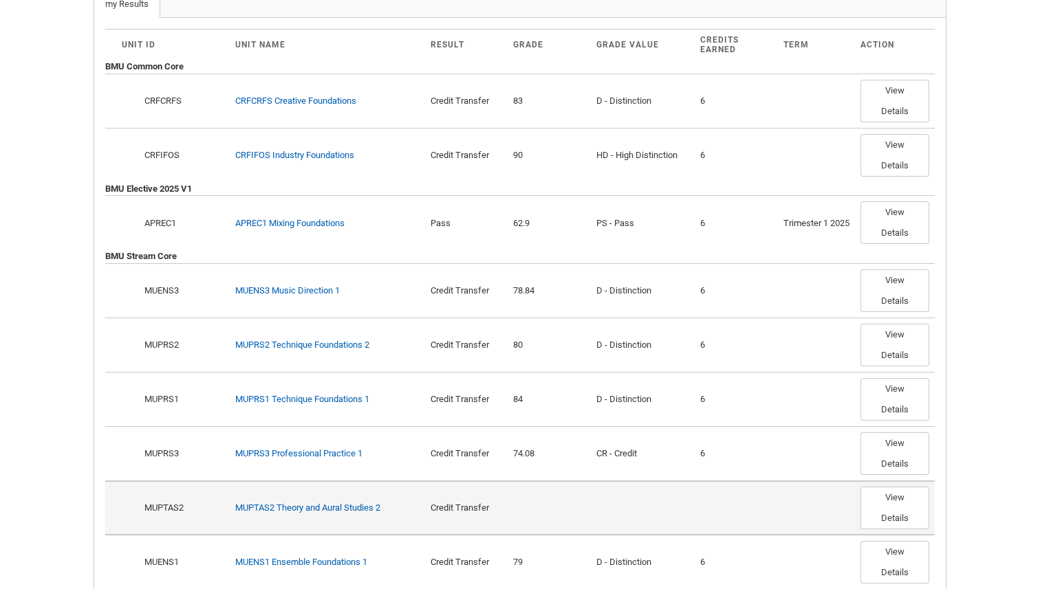
scroll to position [422, 0]
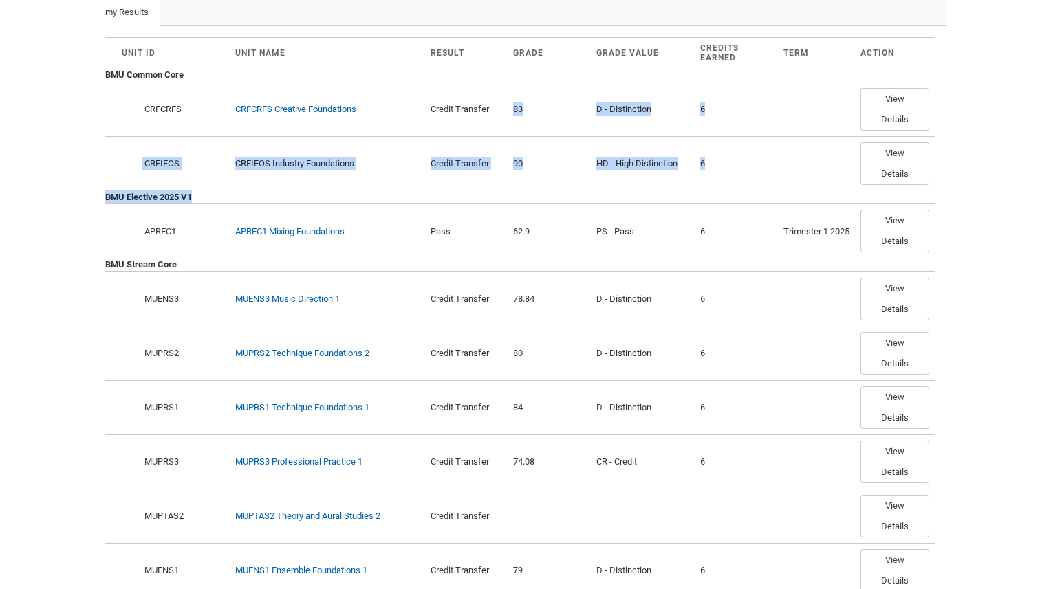
drag, startPoint x: 498, startPoint y: 127, endPoint x: 542, endPoint y: 210, distance: 94.7
click at [0, 0] on table "Unit ID Unit Name Result Grade Grade Value Credits Earned Term Action BMU Commo…" at bounding box center [0, 0] width 0 height 0
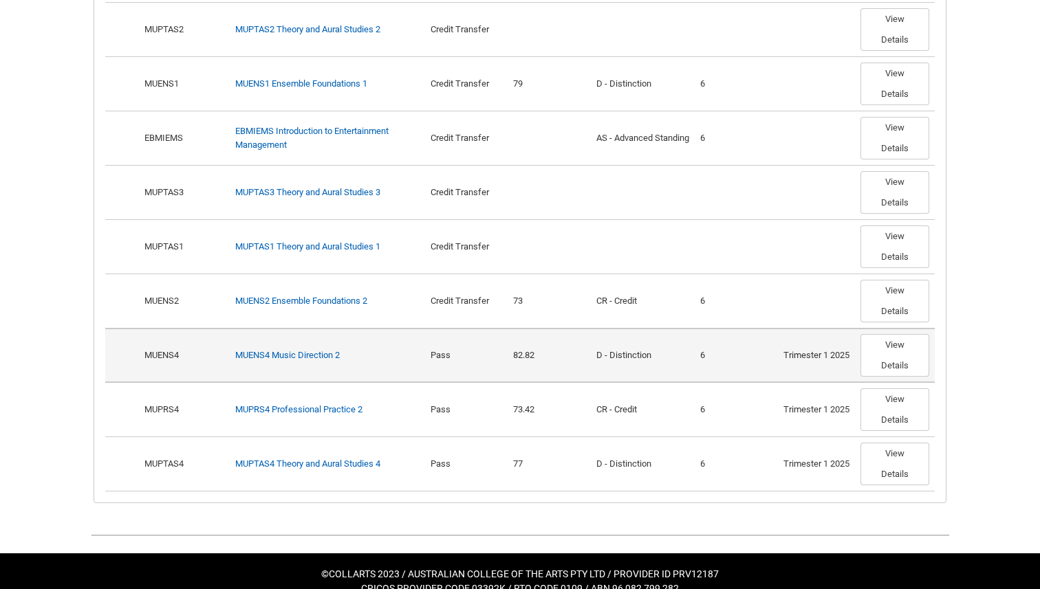
scroll to position [922, 0]
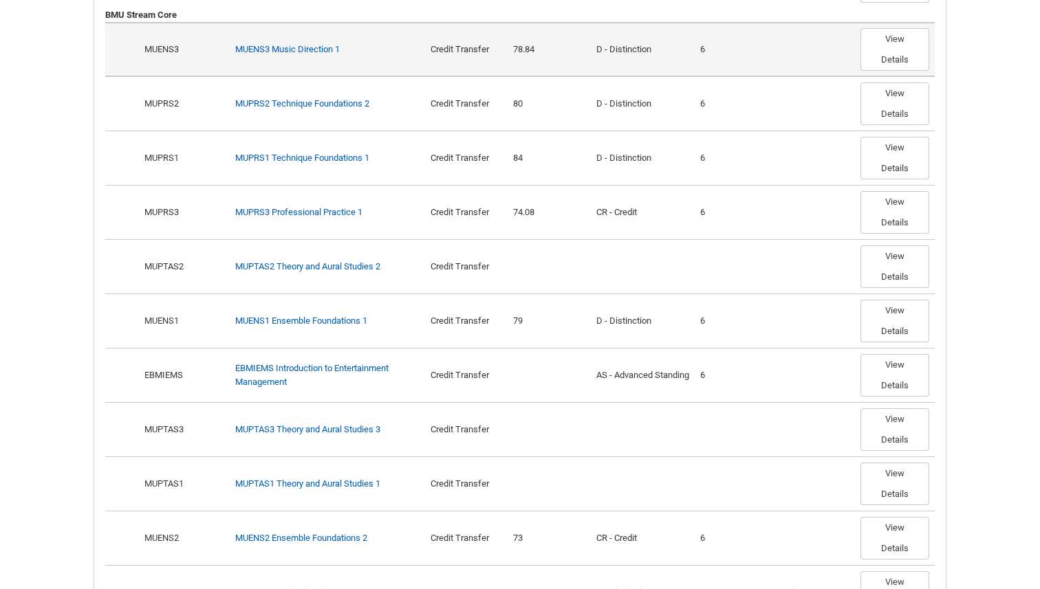
scroll to position [673, 0]
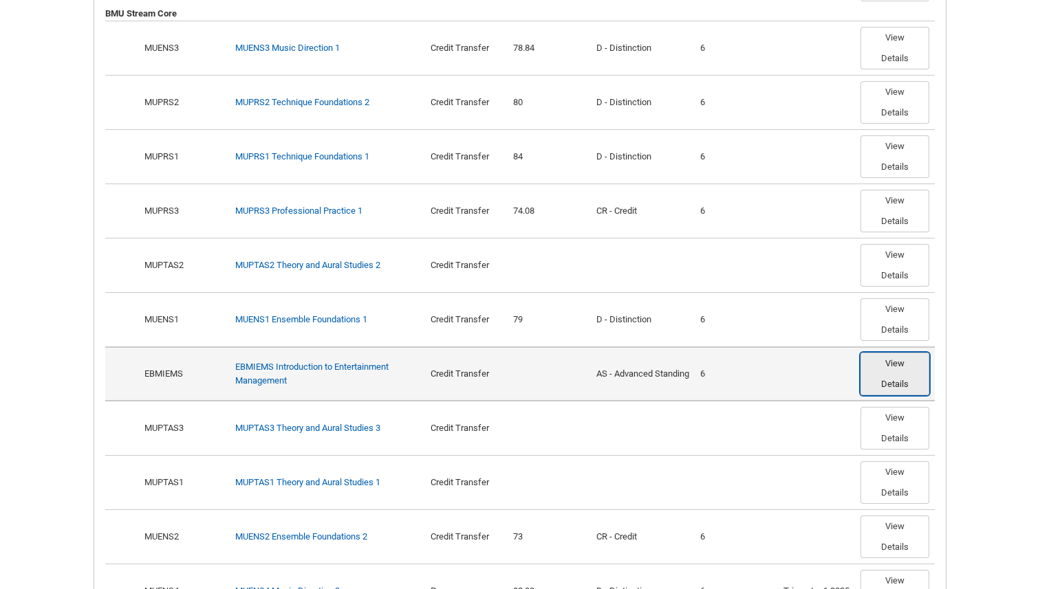
click at [878, 395] on button "View Details" at bounding box center [894, 374] width 69 height 43
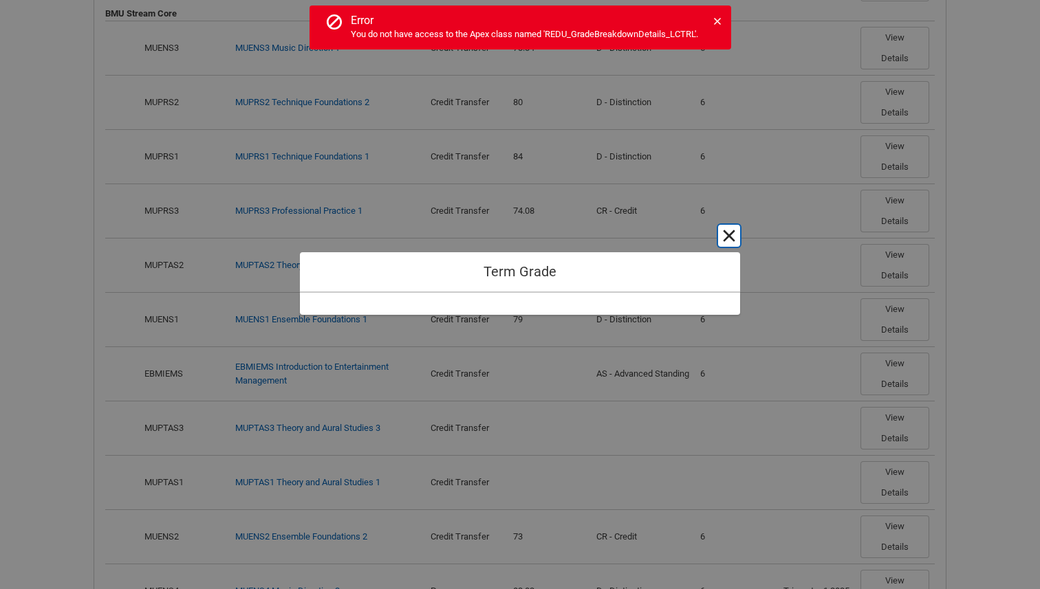
click at [732, 240] on button "Cancel and close" at bounding box center [729, 236] width 22 height 22
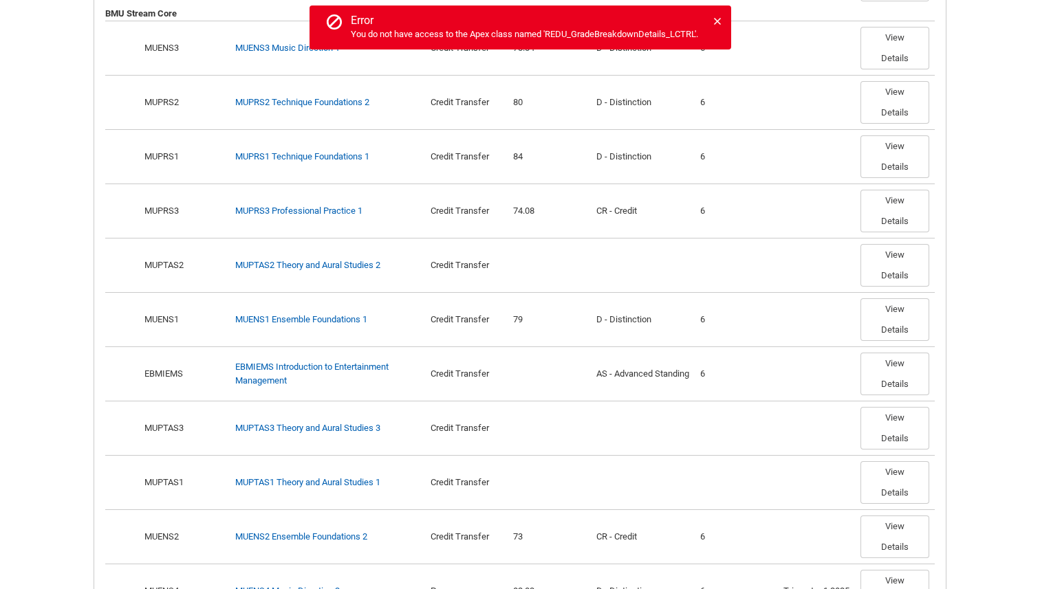
click at [712, 19] on div "Error notification. Error You do not have access to the Apex class named 'REDU_…" at bounding box center [520, 28] width 422 height 44
click at [717, 23] on icon at bounding box center [717, 21] width 7 height 7
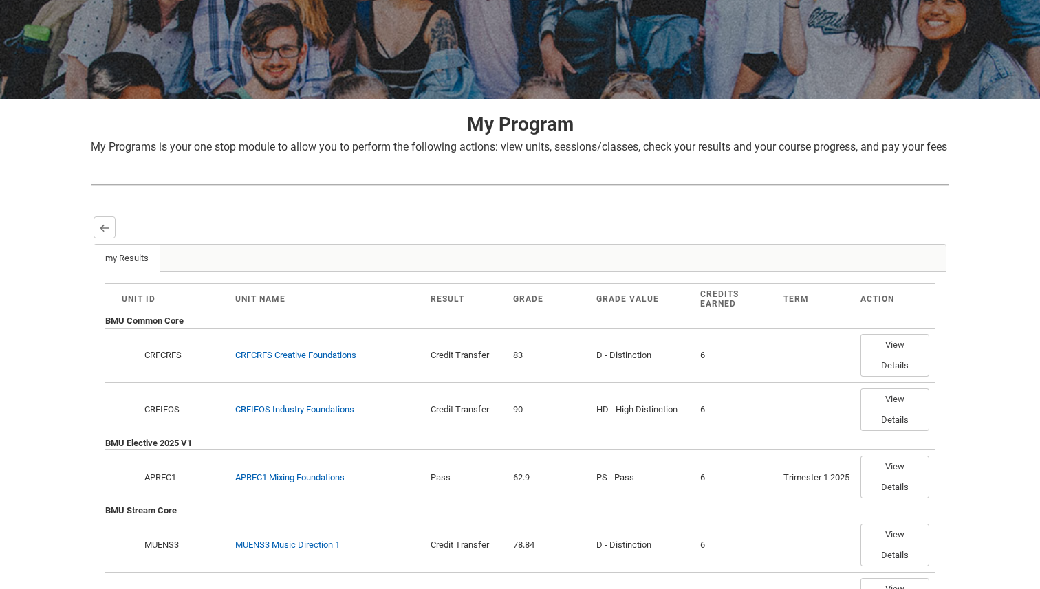
scroll to position [142, 0]
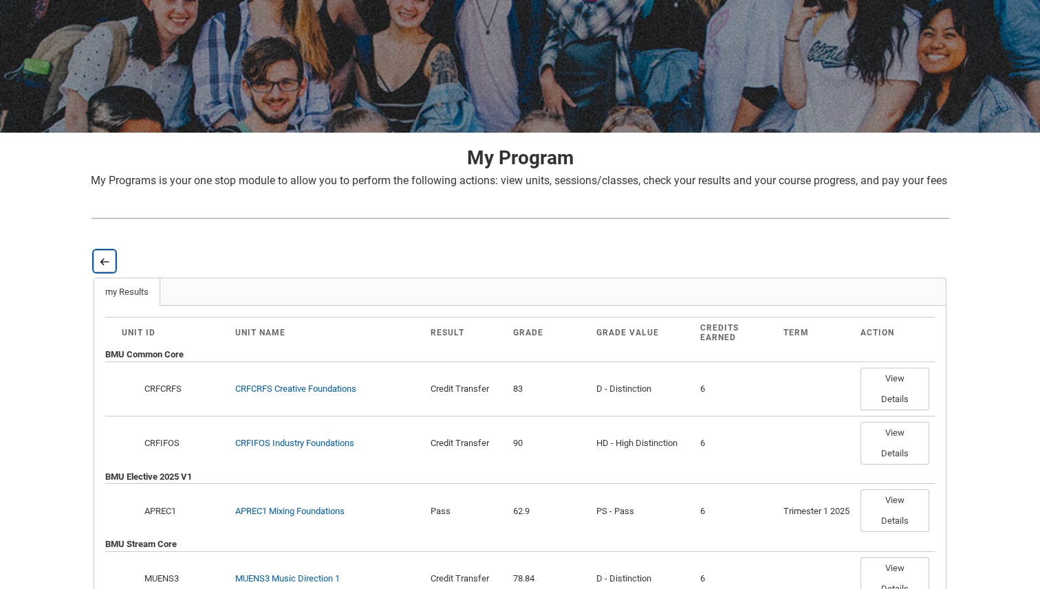
click at [102, 267] on lightning-primitive-icon "button" at bounding box center [105, 262] width 10 height 10
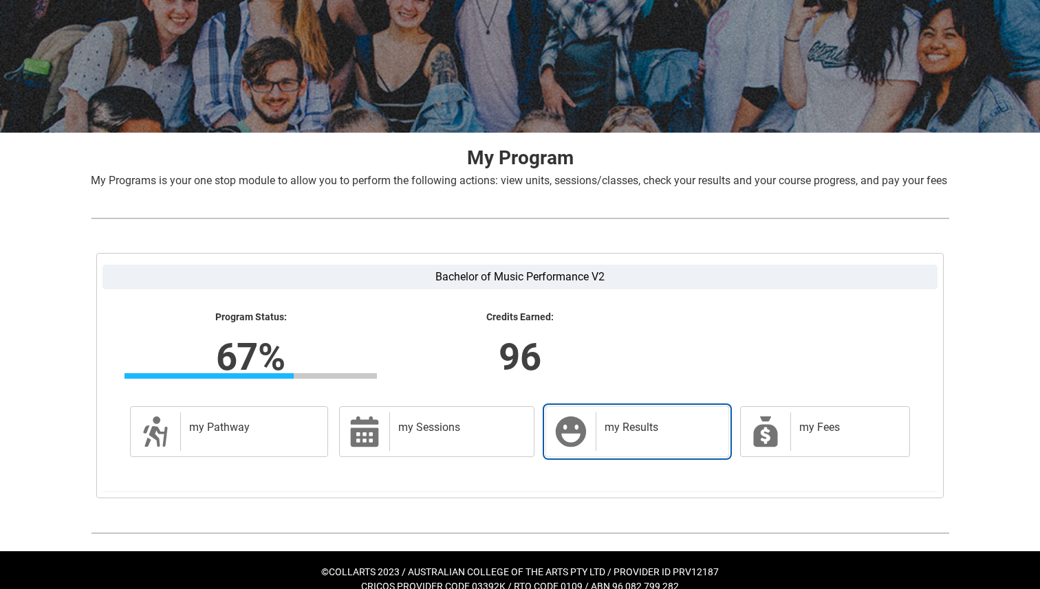
click at [612, 435] on h2 "my Results" at bounding box center [659, 428] width 110 height 14
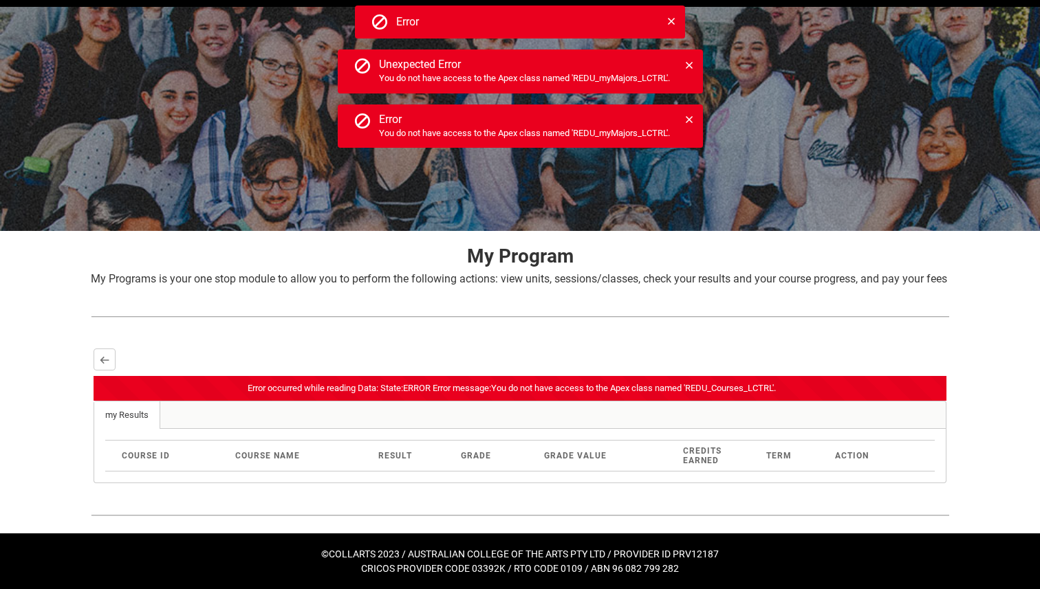
scroll to position [0, 0]
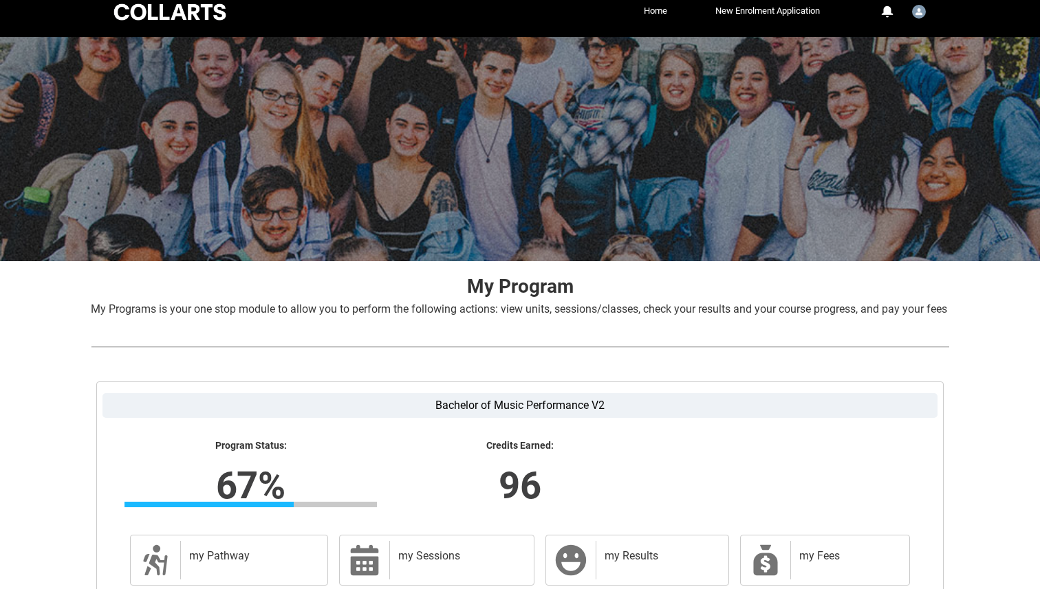
scroll to position [177, 0]
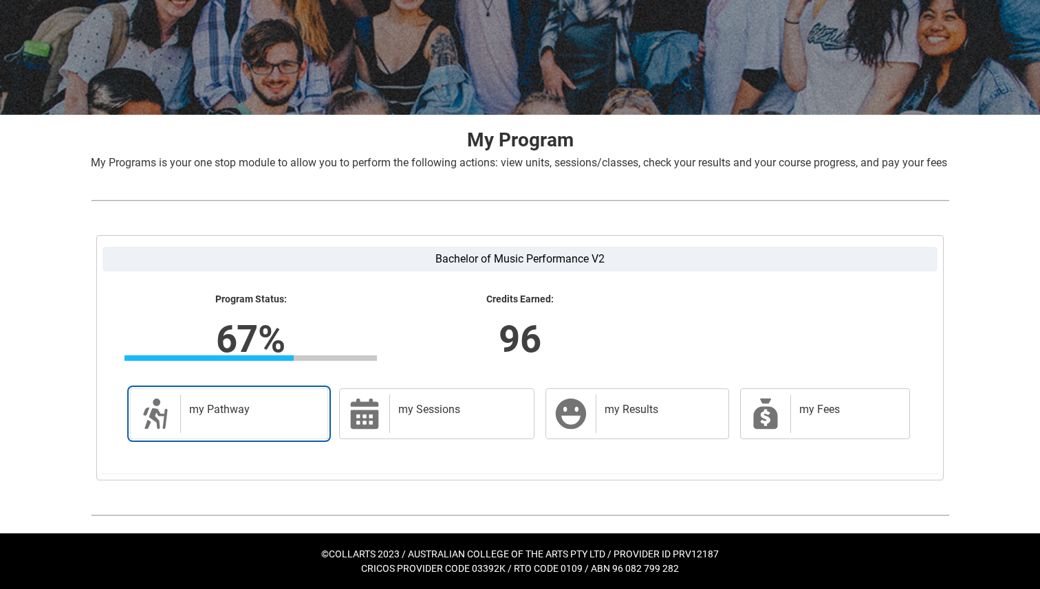
click at [274, 415] on h2 "my Pathway" at bounding box center [251, 410] width 124 height 14
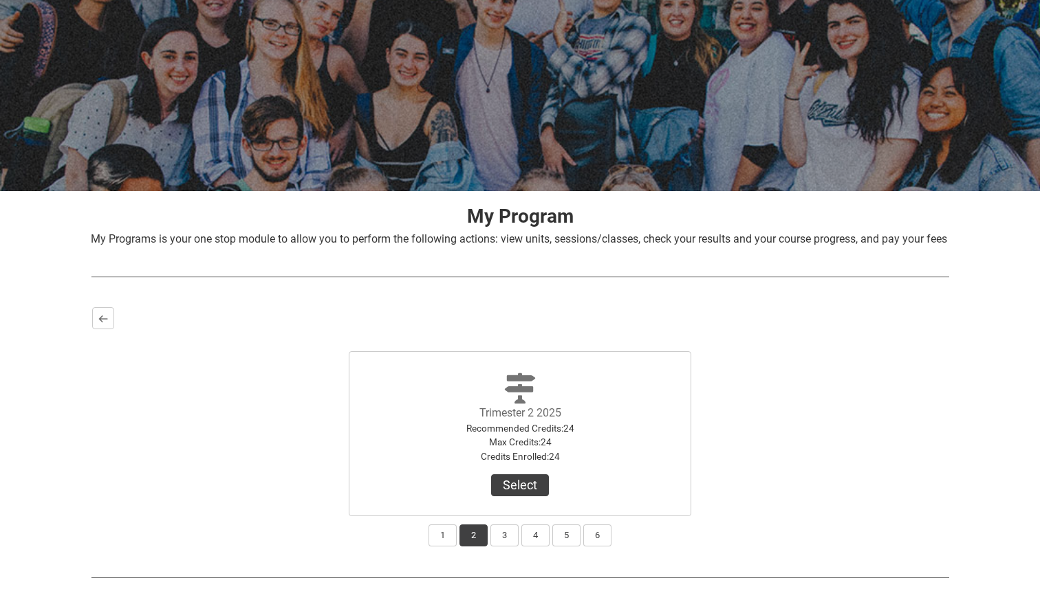
scroll to position [161, 0]
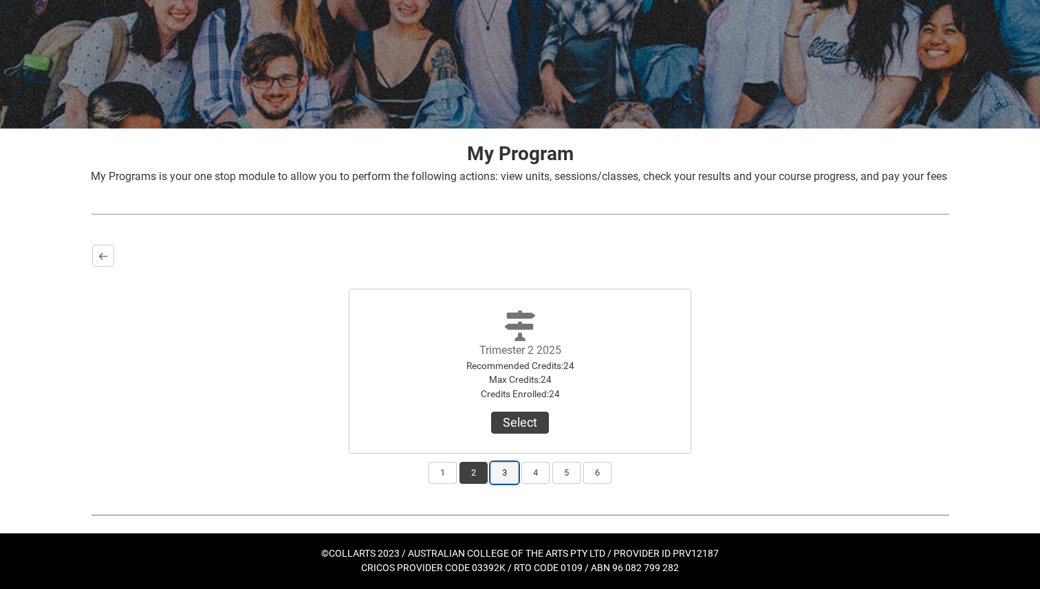
click at [508, 477] on button "3" at bounding box center [504, 473] width 28 height 22
click at [532, 477] on button "4" at bounding box center [535, 473] width 28 height 22
click at [562, 479] on button "5" at bounding box center [566, 473] width 28 height 22
click at [598, 479] on button "6" at bounding box center [597, 473] width 28 height 22
click at [530, 477] on button "4" at bounding box center [535, 473] width 28 height 22
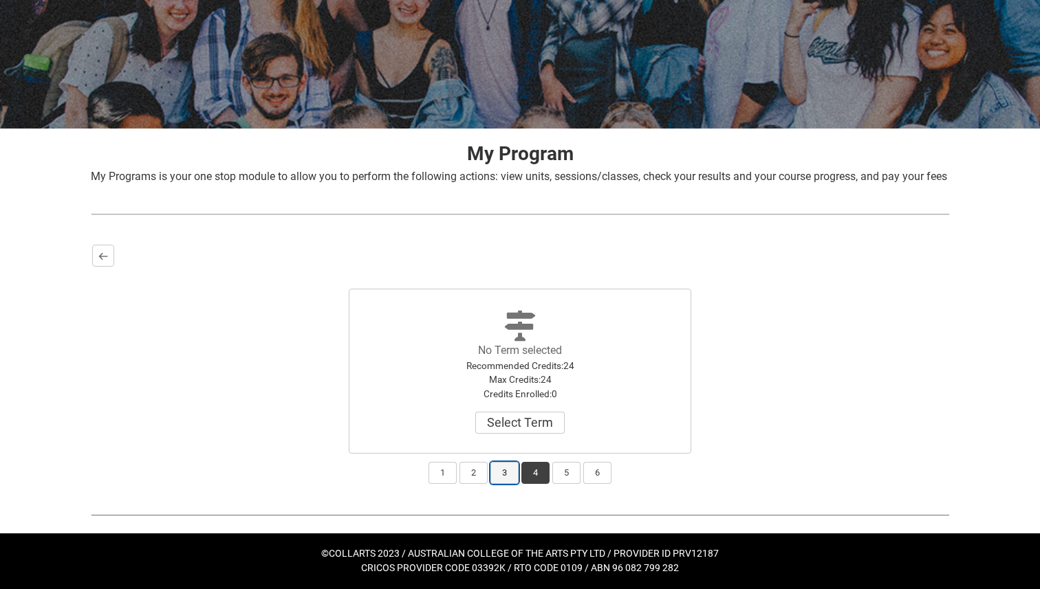
click at [514, 477] on button "3" at bounding box center [504, 473] width 28 height 22
click at [472, 472] on button "2" at bounding box center [473, 473] width 28 height 22
click at [437, 472] on button "1" at bounding box center [442, 473] width 28 height 22
click at [531, 484] on button "4" at bounding box center [535, 473] width 28 height 22
click at [526, 424] on button "Select Term" at bounding box center [519, 423] width 89 height 22
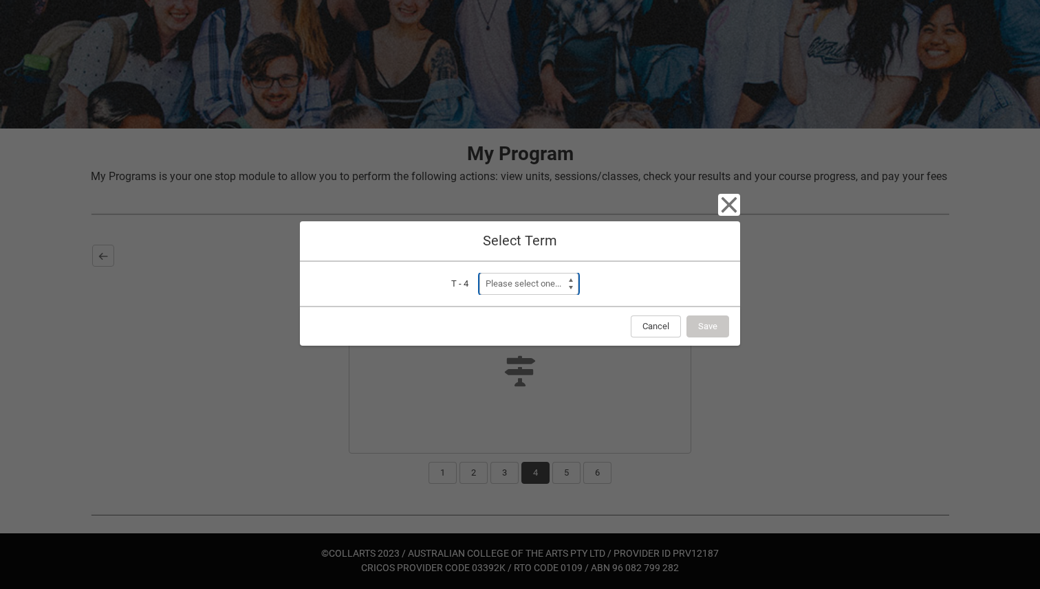
click at [549, 285] on select "Please select one... Trimester 1 2026" at bounding box center [528, 284] width 99 height 22
click at [728, 206] on icon "button" at bounding box center [729, 205] width 16 height 16
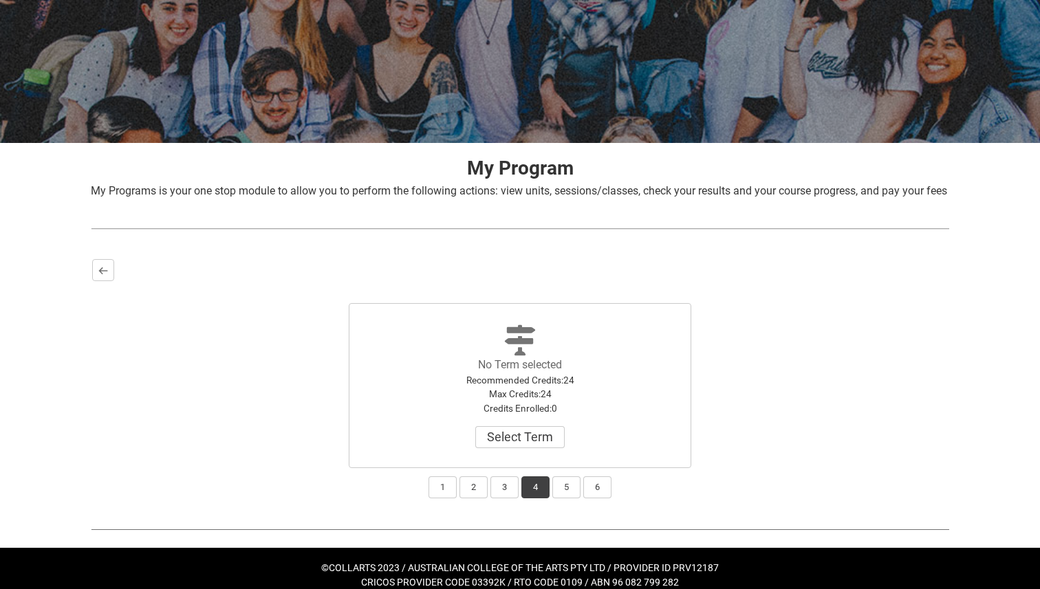
scroll to position [135, 0]
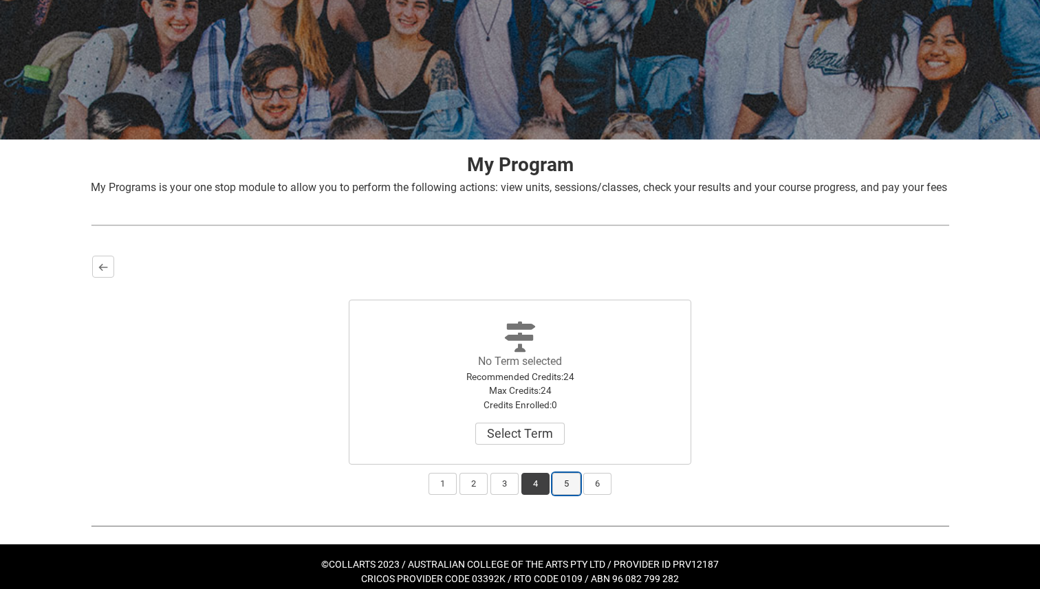
click at [566, 495] on button "5" at bounding box center [566, 484] width 28 height 22
click at [595, 495] on button "6" at bounding box center [597, 484] width 28 height 22
click at [468, 495] on button "2" at bounding box center [473, 484] width 28 height 22
click at [446, 495] on button "1" at bounding box center [442, 484] width 28 height 22
click at [471, 495] on button "2" at bounding box center [473, 484] width 28 height 22
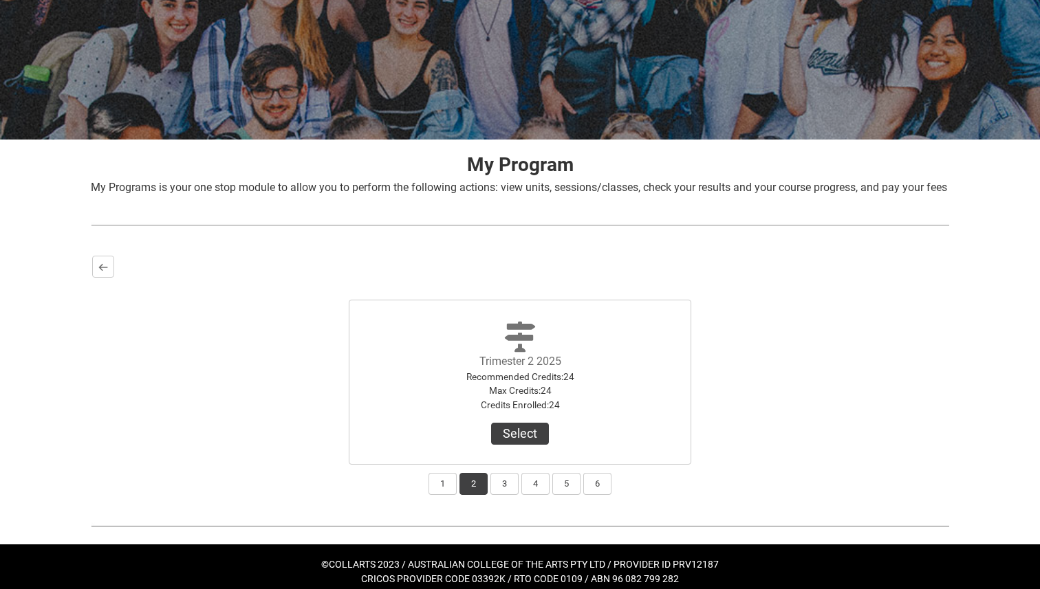
click at [488, 495] on div "1 2 3 4 5 6" at bounding box center [519, 480] width 855 height 30
click at [512, 495] on button "3" at bounding box center [504, 484] width 28 height 22
click at [537, 495] on button "4" at bounding box center [535, 484] width 28 height 22
click at [558, 495] on button "5" at bounding box center [566, 484] width 28 height 22
click at [585, 495] on button "6" at bounding box center [597, 484] width 28 height 22
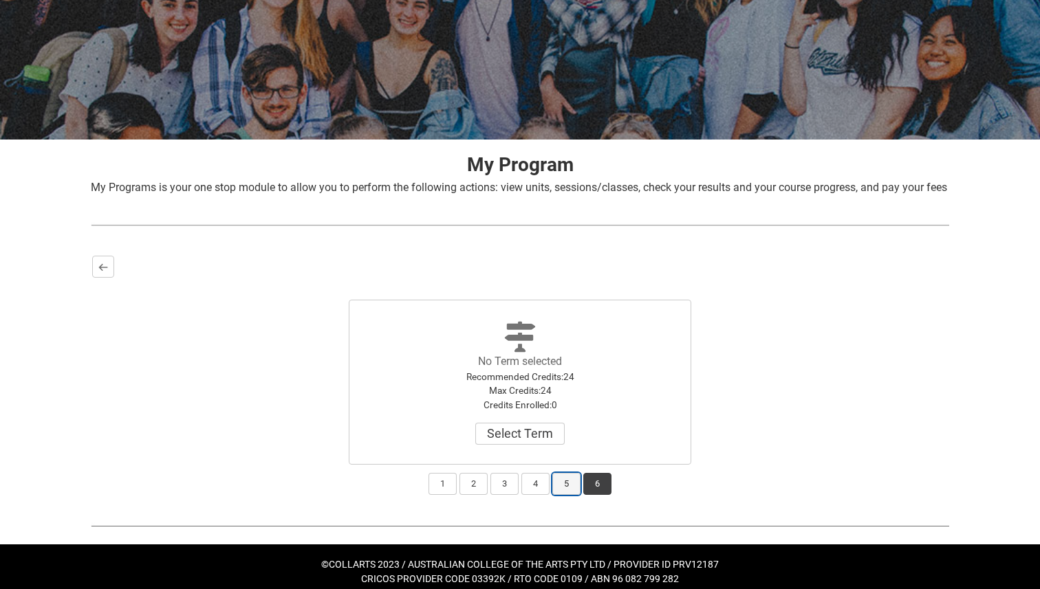
click at [569, 495] on button "5" at bounding box center [566, 484] width 28 height 22
click at [549, 495] on button "4" at bounding box center [535, 484] width 28 height 22
click at [530, 495] on button "4" at bounding box center [535, 484] width 28 height 22
click at [514, 495] on button "3" at bounding box center [504, 484] width 28 height 22
click at [519, 445] on button "Select" at bounding box center [520, 434] width 58 height 22
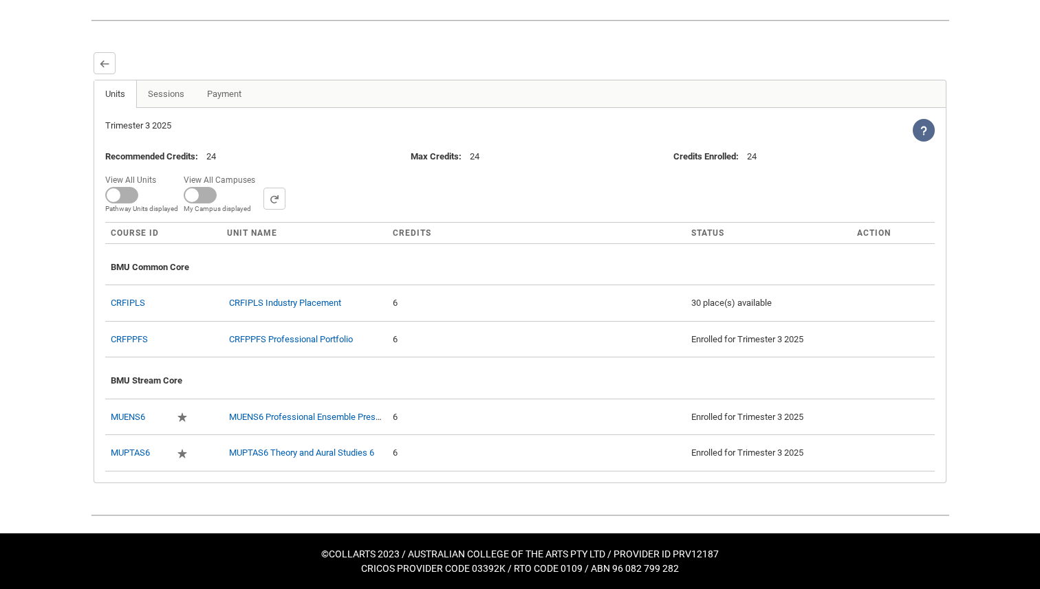
scroll to position [357, 0]
click at [216, 103] on link "Payment" at bounding box center [224, 94] width 58 height 28
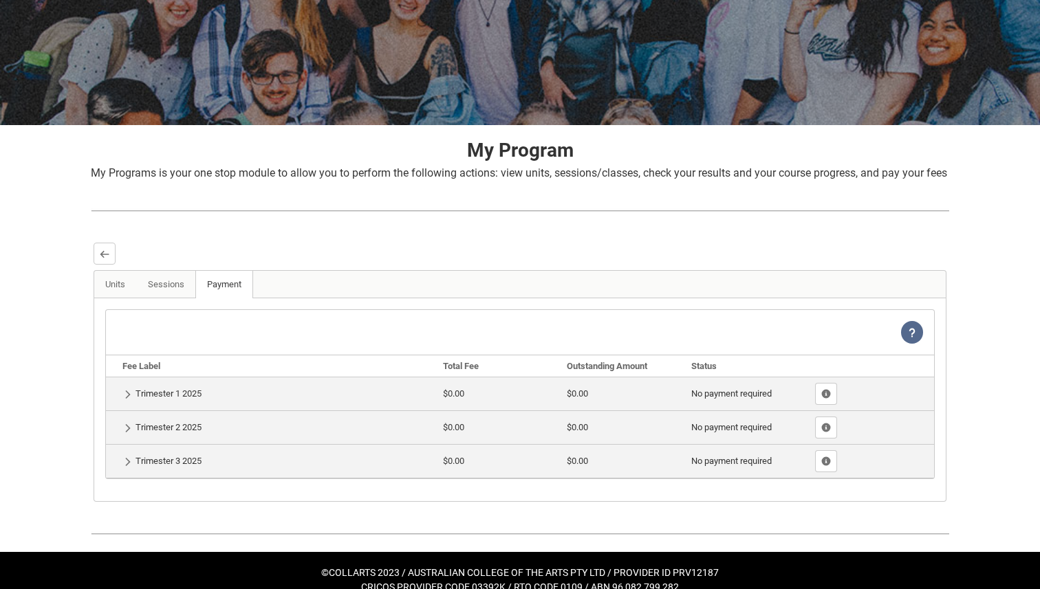
scroll to position [149, 0]
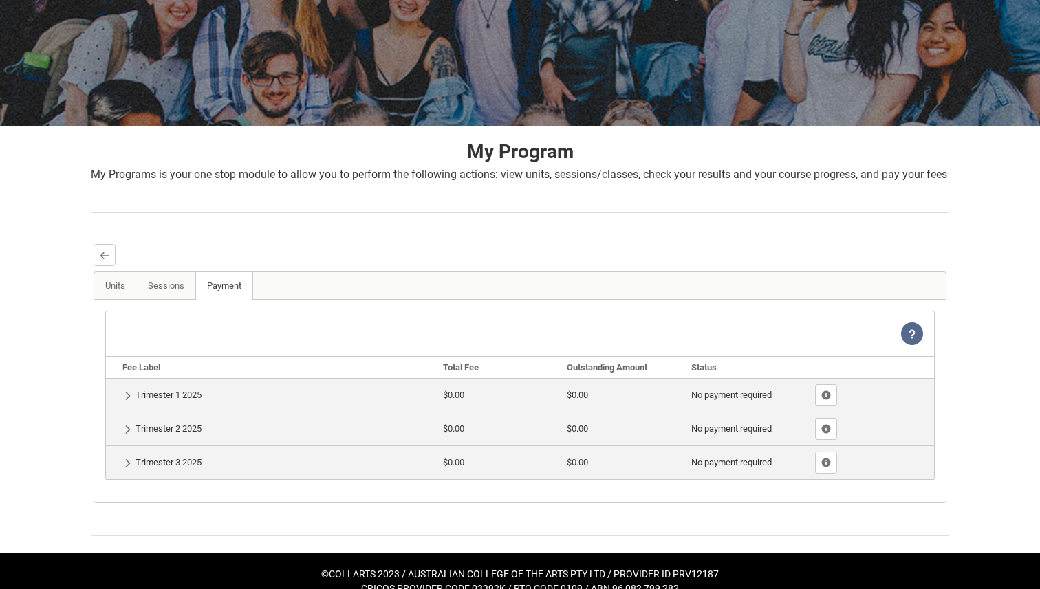
click at [137, 412] on td "Show Details Trimester 1 2025" at bounding box center [271, 395] width 331 height 34
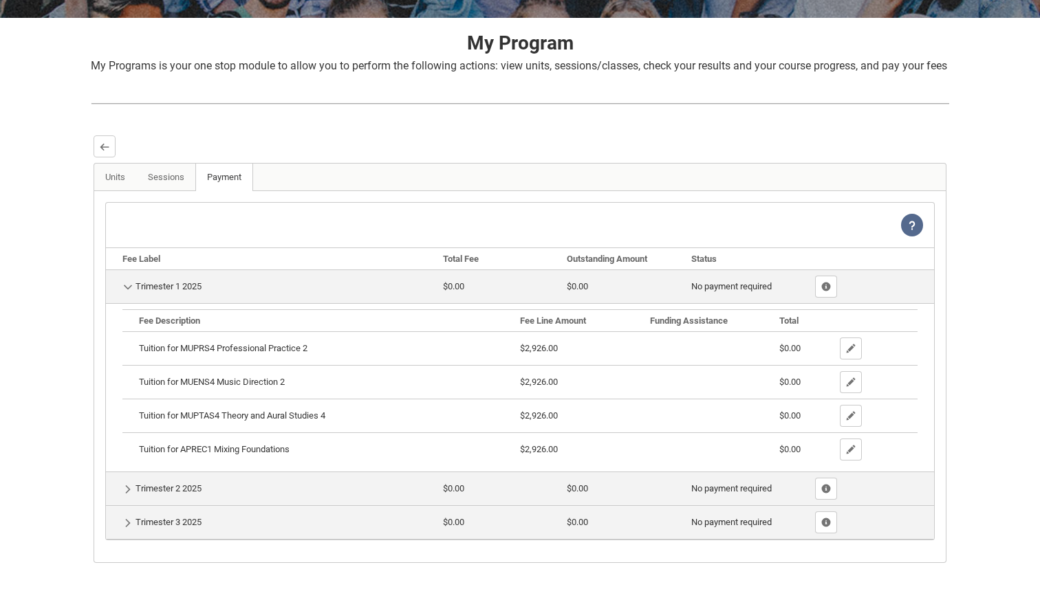
scroll to position [309, 0]
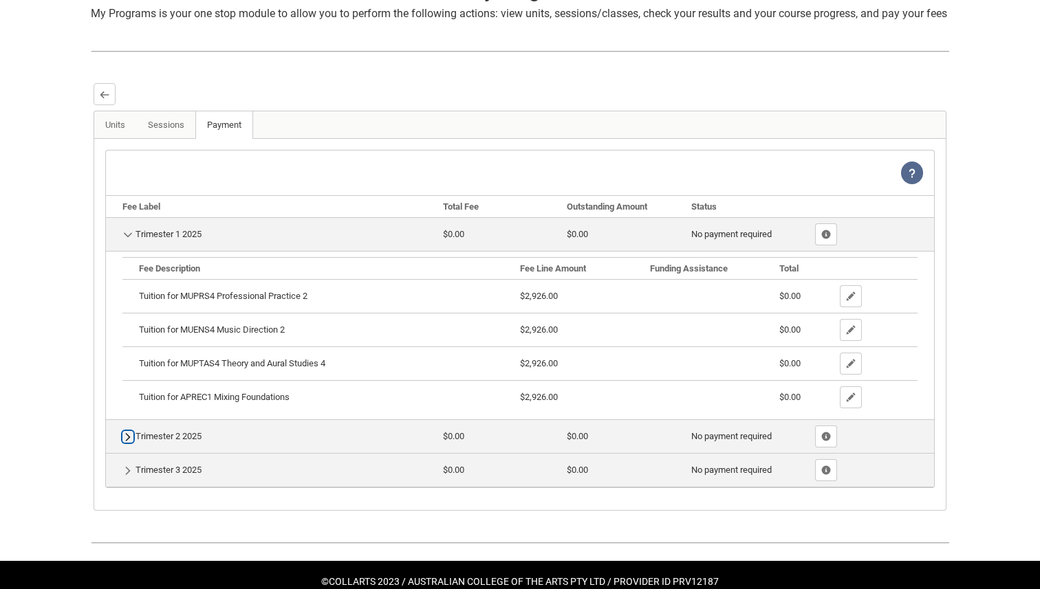
click at [127, 442] on lightning-primitive-icon "button" at bounding box center [128, 437] width 10 height 10
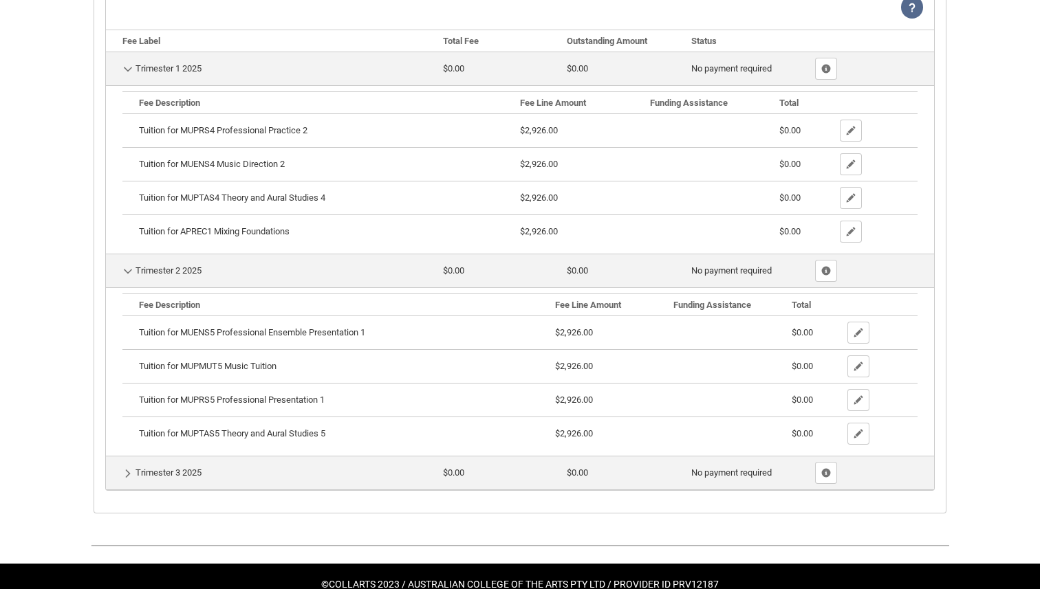
click at [125, 490] on td "Show Details Trimester 3 2025" at bounding box center [271, 473] width 331 height 34
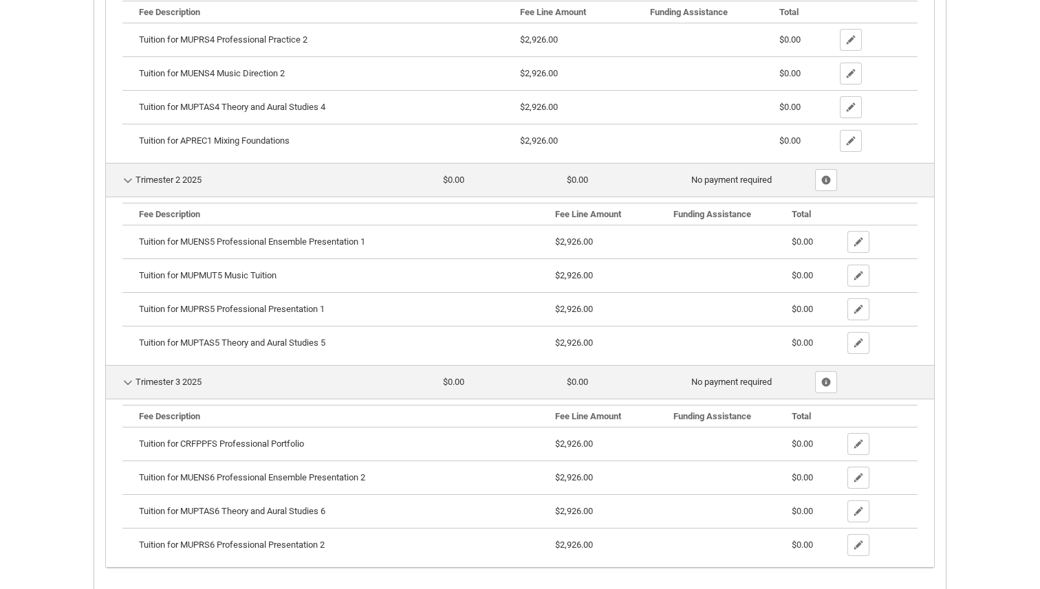
scroll to position [690, 0]
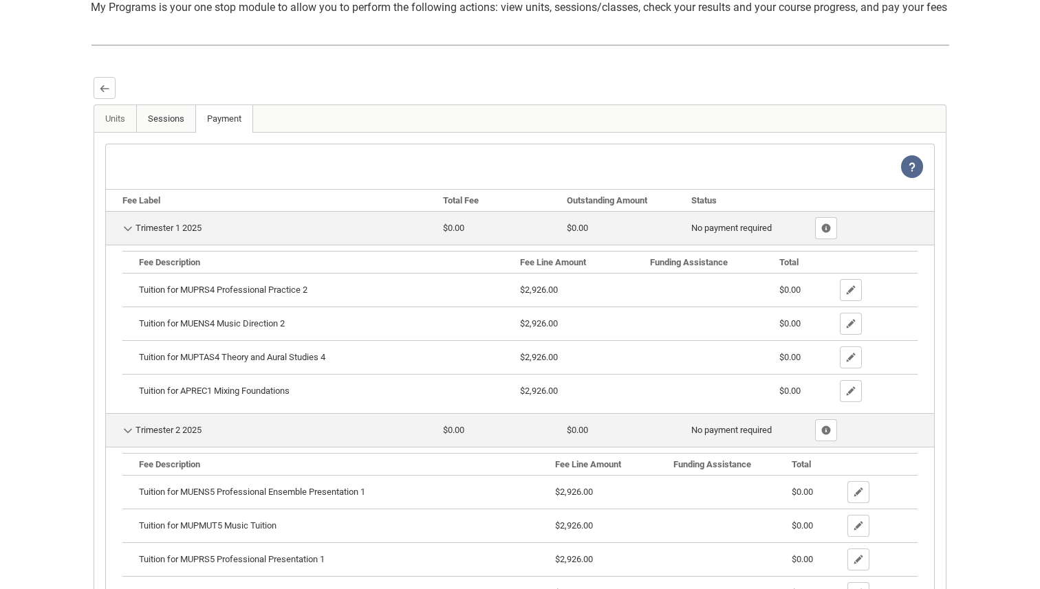
click at [160, 127] on link "Sessions" at bounding box center [166, 119] width 60 height 28
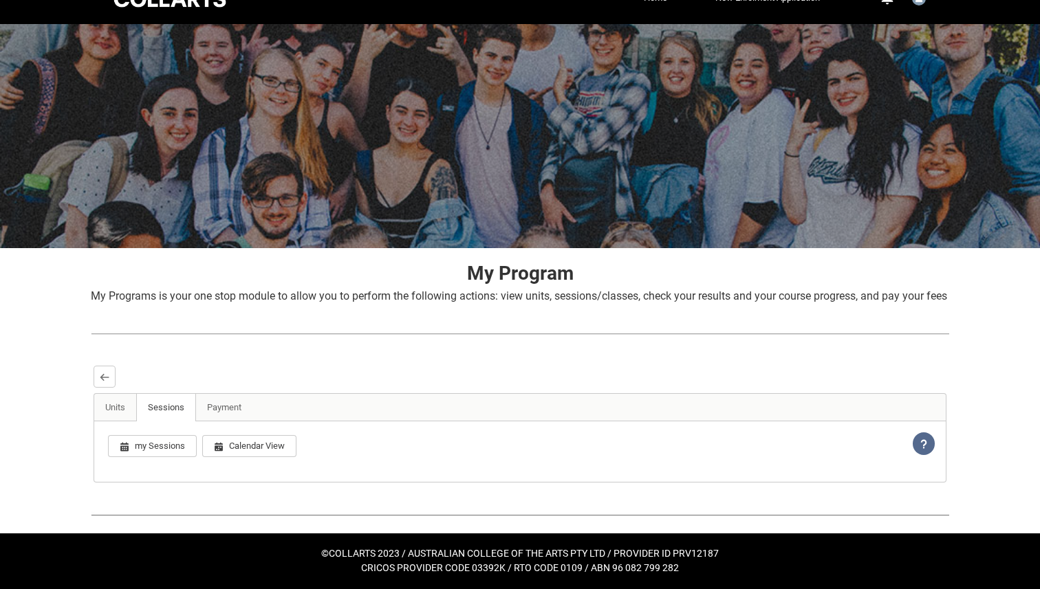
scroll to position [43, 0]
click at [109, 380] on button "Back" at bounding box center [105, 377] width 22 height 22
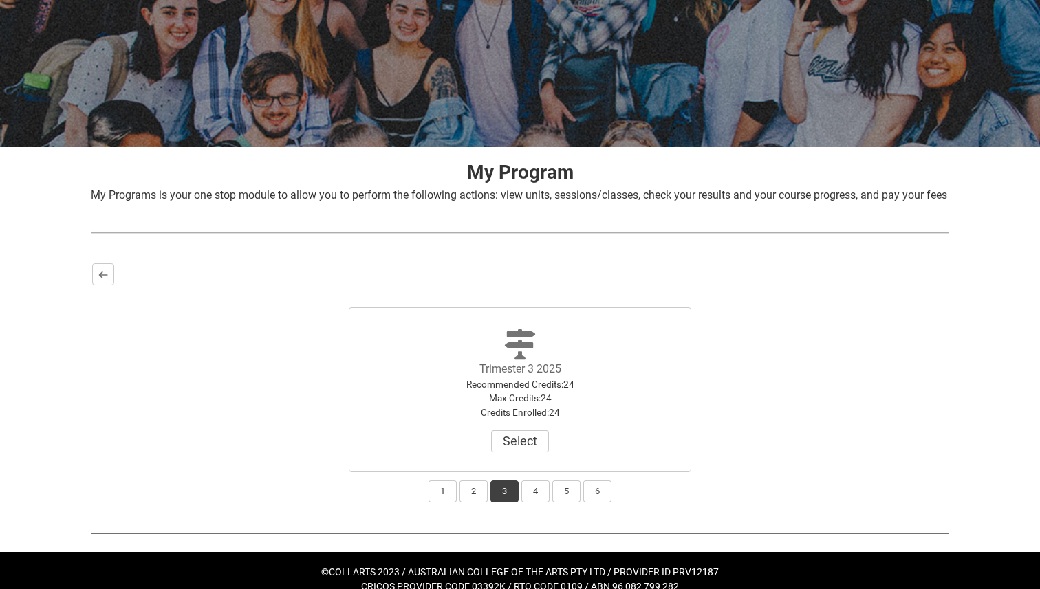
scroll to position [162, 0]
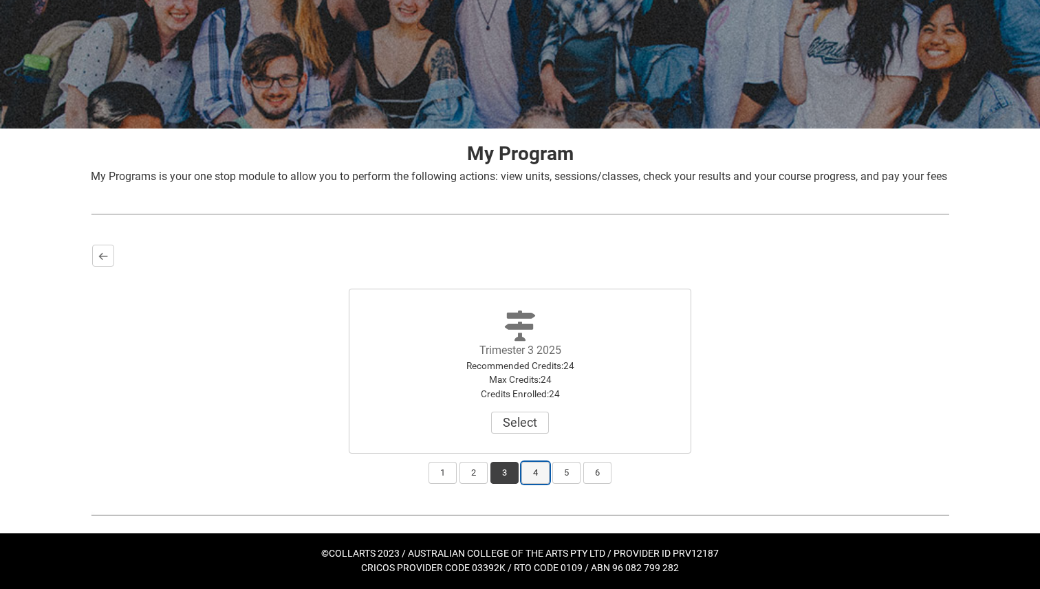
click at [534, 480] on button "4" at bounding box center [535, 473] width 28 height 22
click at [560, 479] on button "5" at bounding box center [566, 473] width 28 height 22
click at [585, 478] on button "6" at bounding box center [597, 473] width 28 height 22
click at [528, 478] on button "4" at bounding box center [535, 473] width 28 height 22
click at [512, 478] on button "3" at bounding box center [504, 473] width 28 height 22
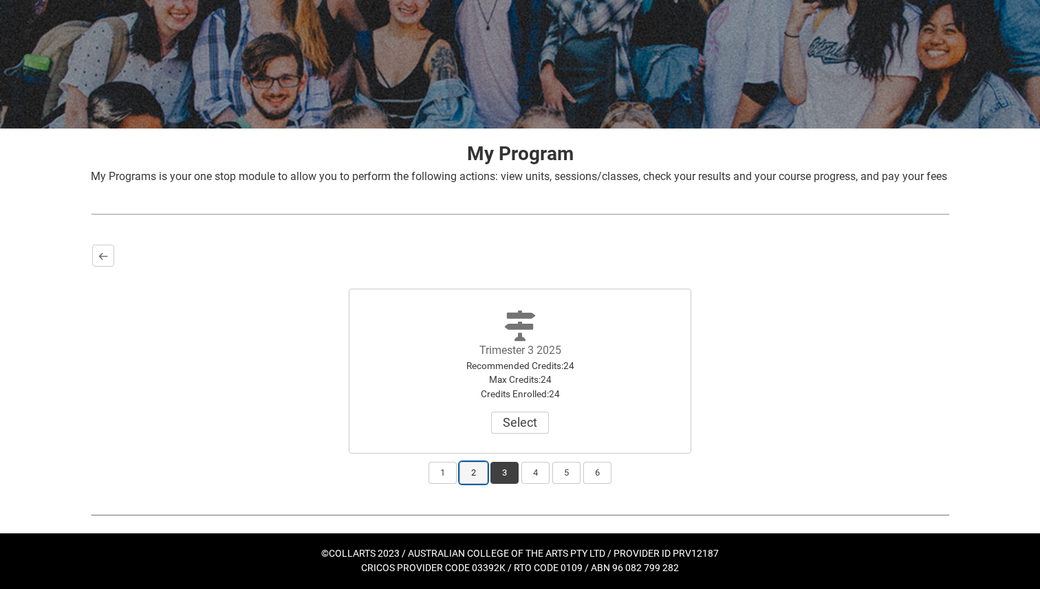
click at [481, 479] on button "2" at bounding box center [473, 473] width 28 height 22
click at [463, 479] on button "2" at bounding box center [473, 473] width 28 height 22
click at [450, 477] on button "1" at bounding box center [442, 473] width 28 height 22
click at [482, 477] on button "2" at bounding box center [473, 473] width 28 height 22
click at [507, 478] on button "3" at bounding box center [504, 473] width 28 height 22
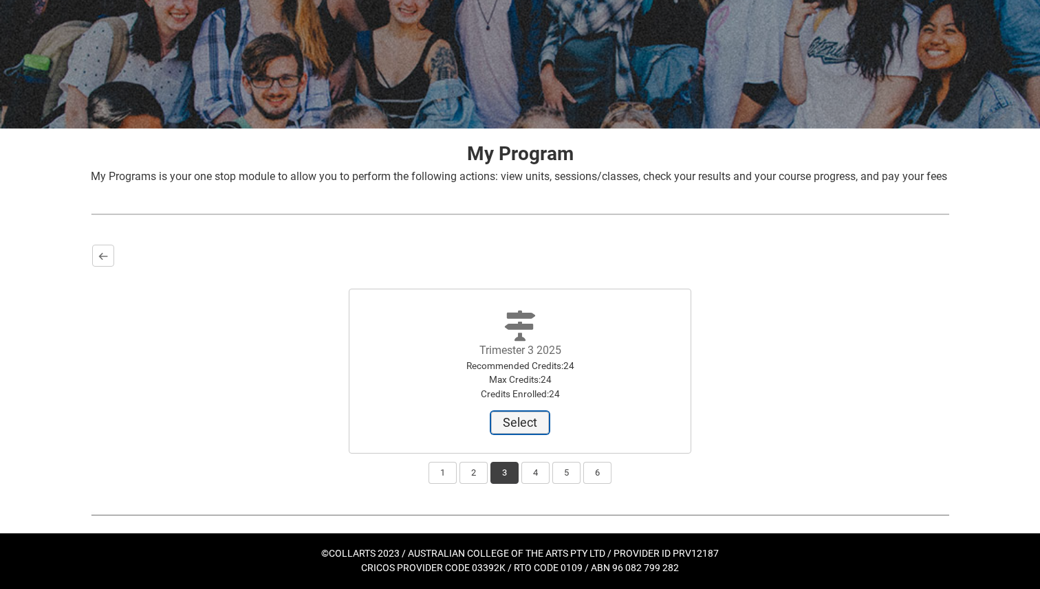
click at [512, 422] on button "Select" at bounding box center [520, 423] width 58 height 22
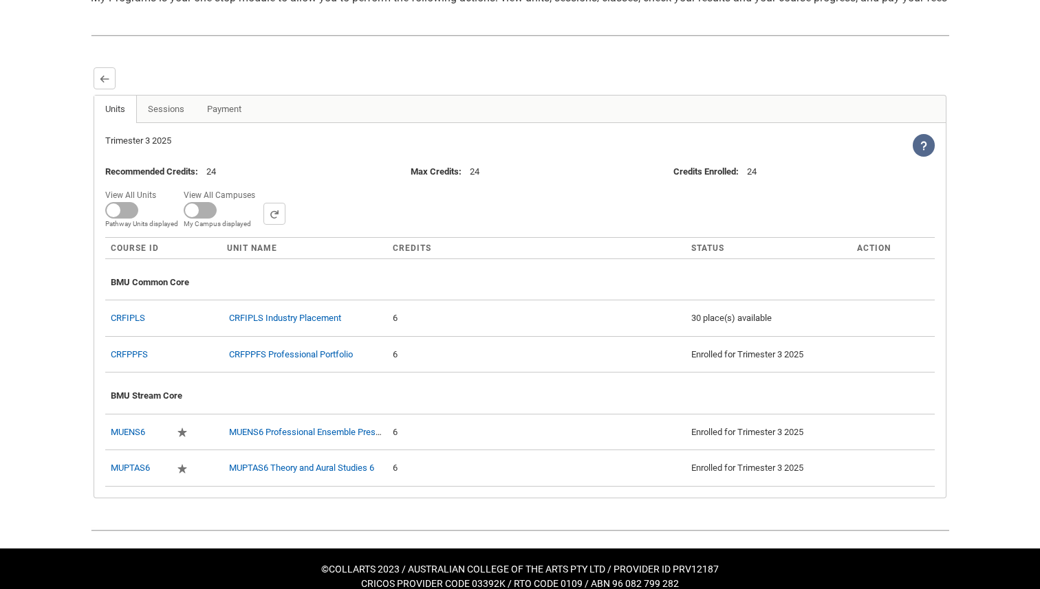
scroll to position [344, 0]
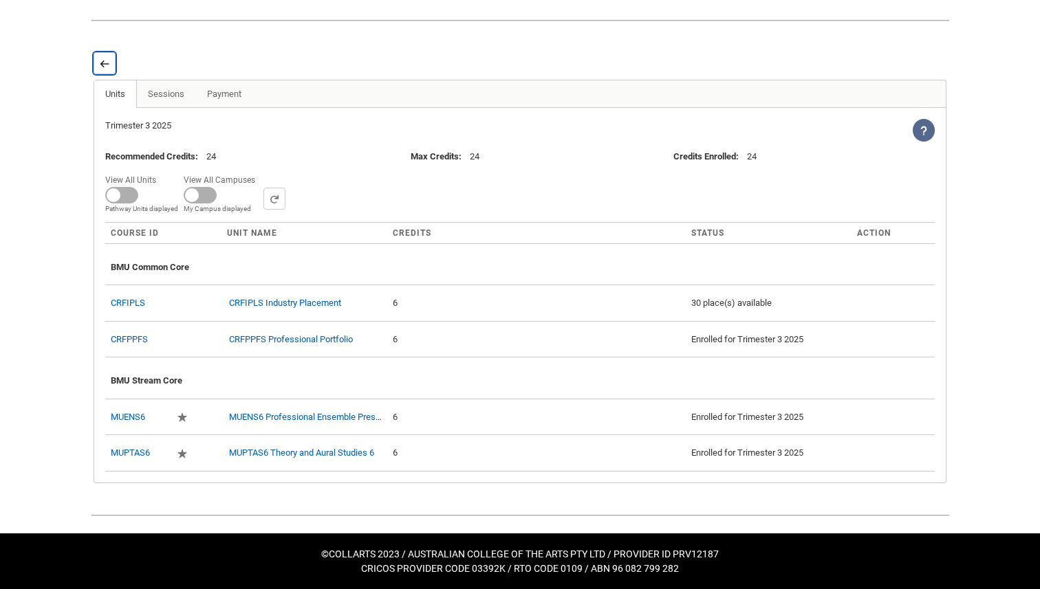
click at [102, 69] on lightning-primitive-icon "button" at bounding box center [105, 63] width 10 height 10
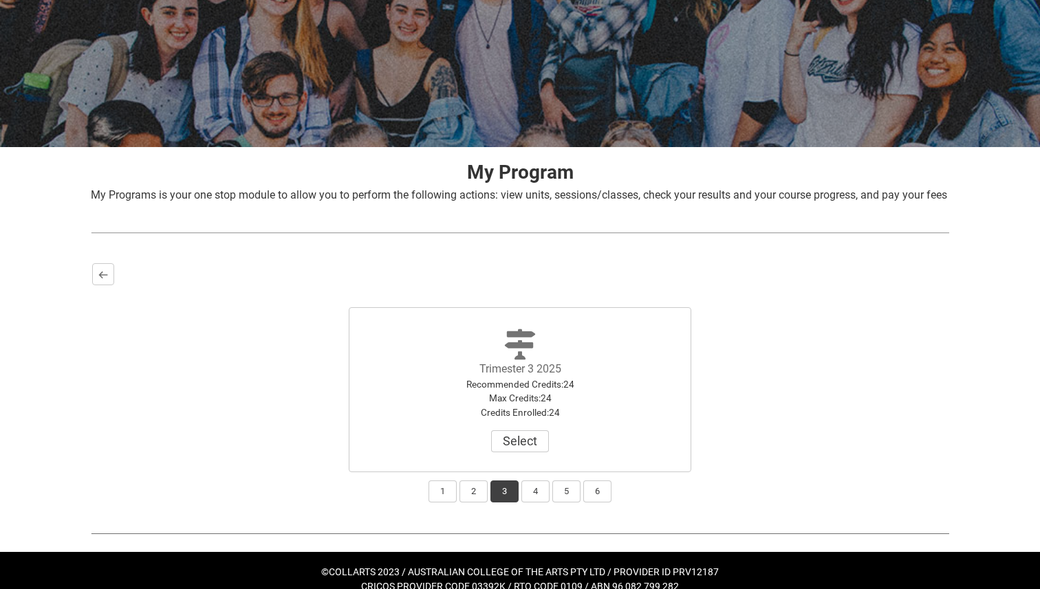
scroll to position [162, 0]
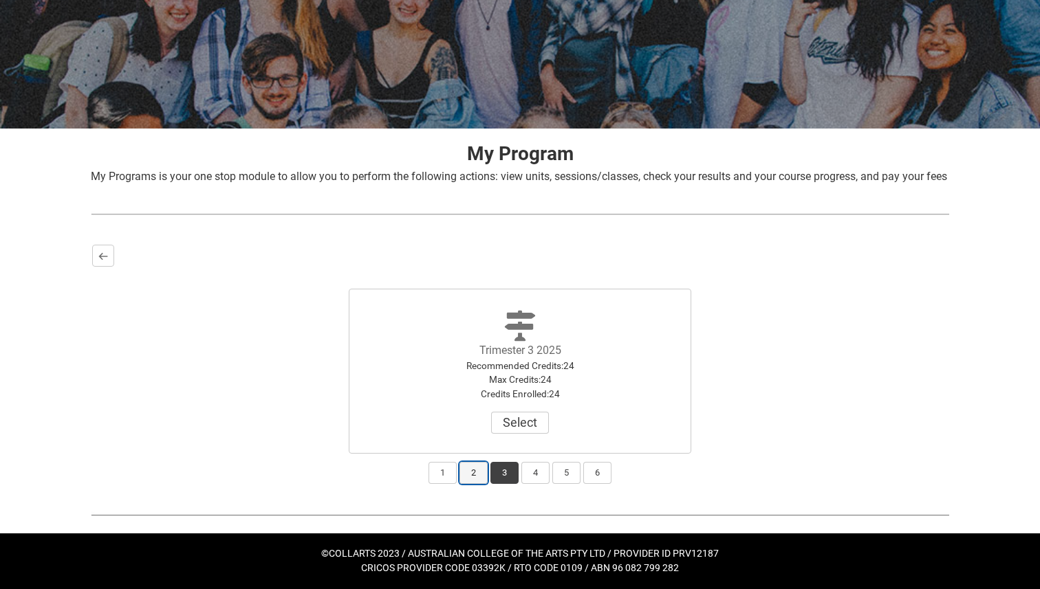
click at [475, 471] on button "2" at bounding box center [473, 473] width 28 height 22
click at [514, 427] on button "Select" at bounding box center [520, 423] width 58 height 22
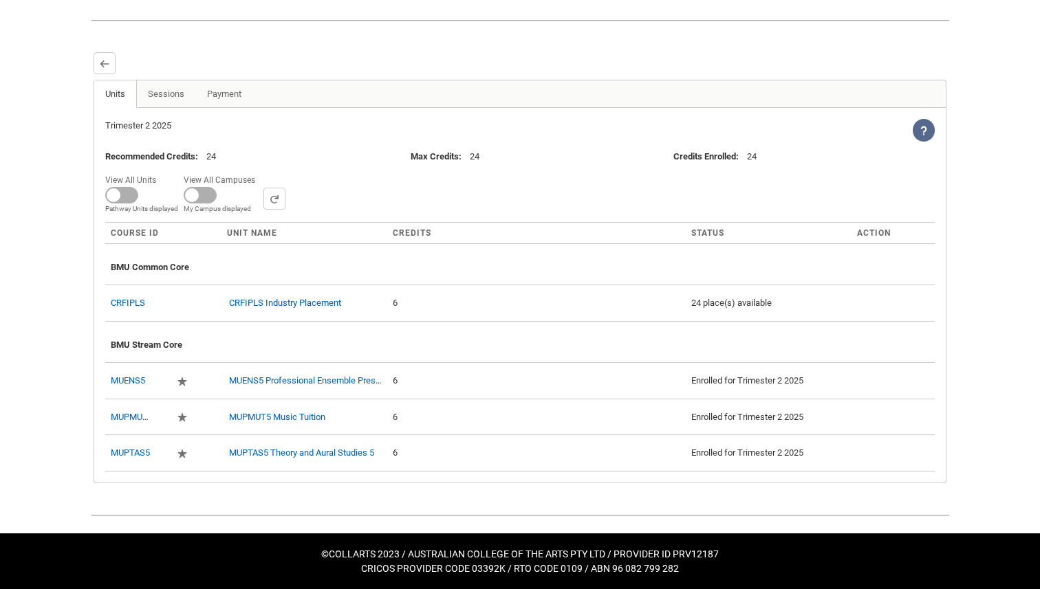
scroll to position [357, 0]
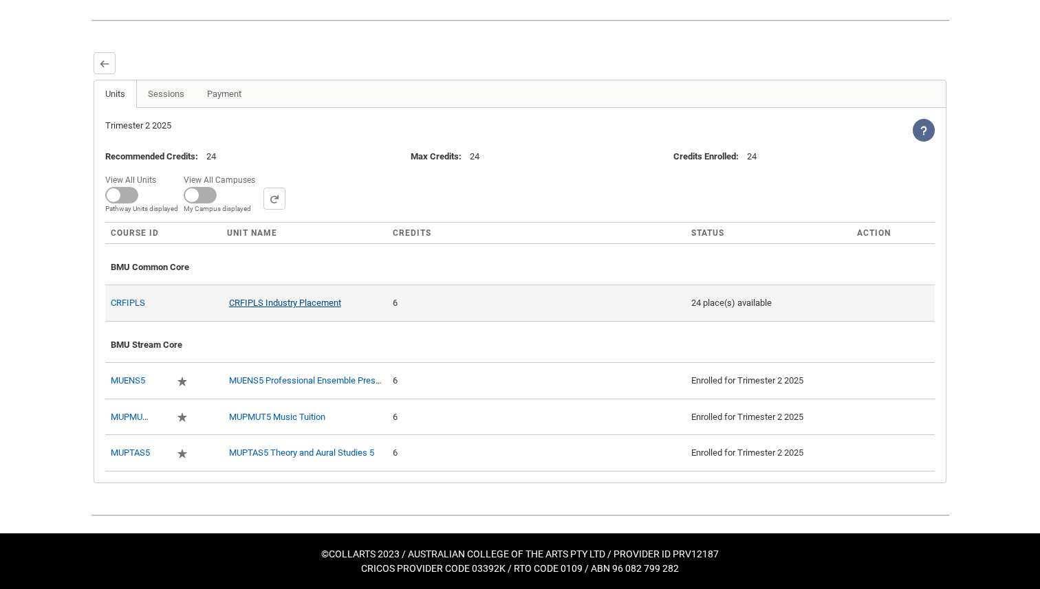
click at [314, 304] on link "CRFIPLS Industry Placement" at bounding box center [285, 303] width 112 height 10
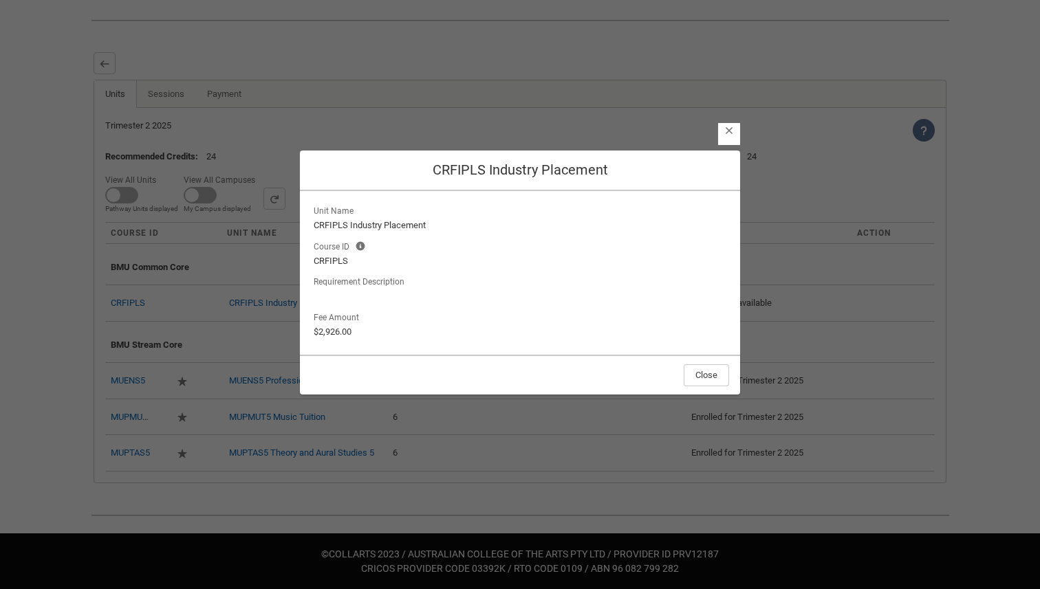
click at [722, 189] on header "Close CRFIPLS Industry Placement" at bounding box center [520, 171] width 440 height 41
click at [731, 142] on lightning-button-icon "Close" at bounding box center [729, 134] width 22 height 22
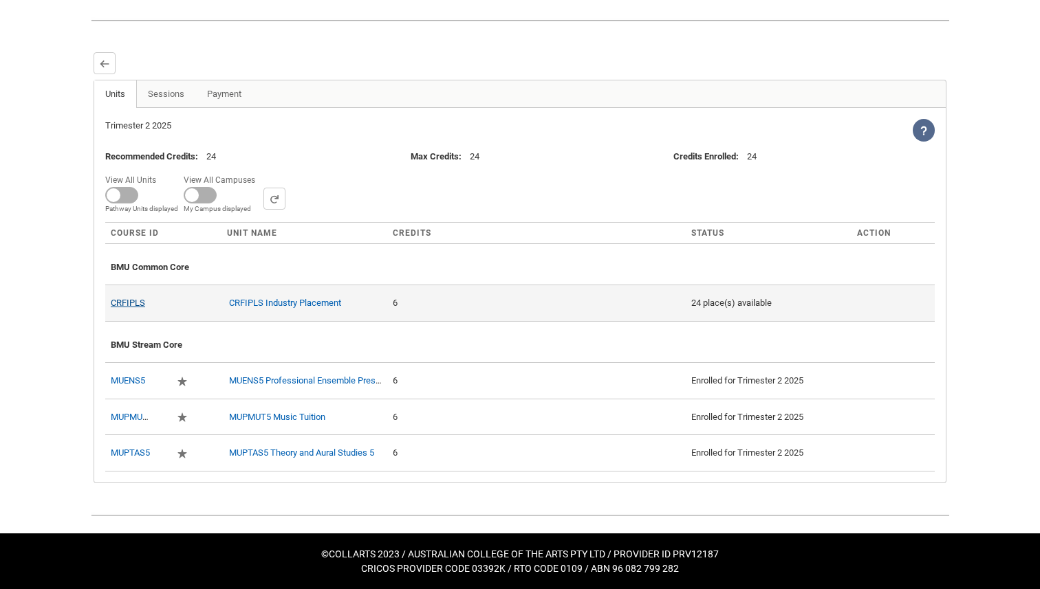
click at [135, 305] on link "CRFIPLS" at bounding box center [128, 303] width 34 height 10
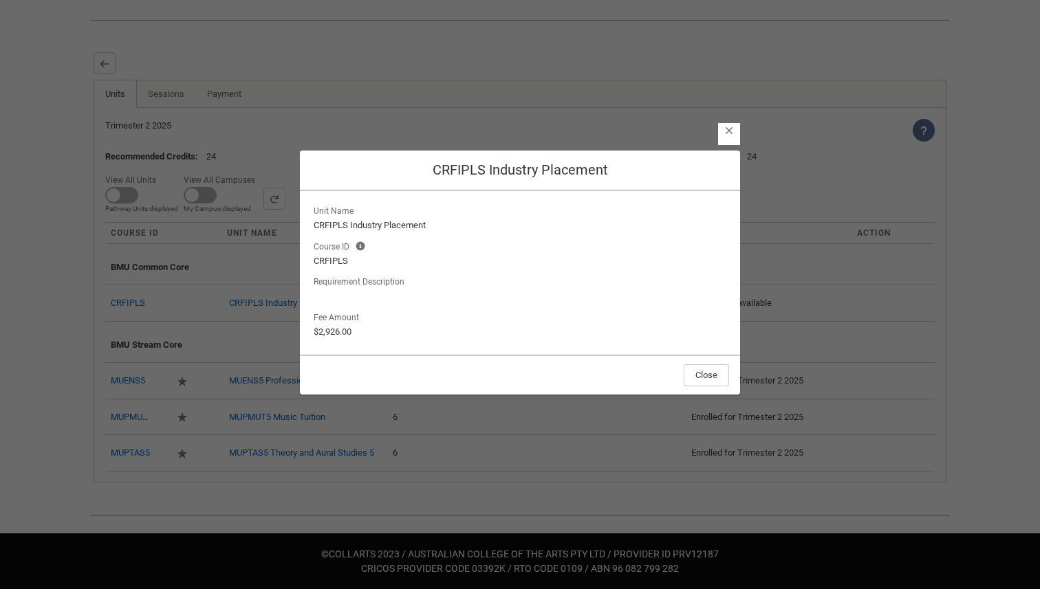
click at [728, 137] on lightning-button-icon "Close" at bounding box center [729, 134] width 22 height 22
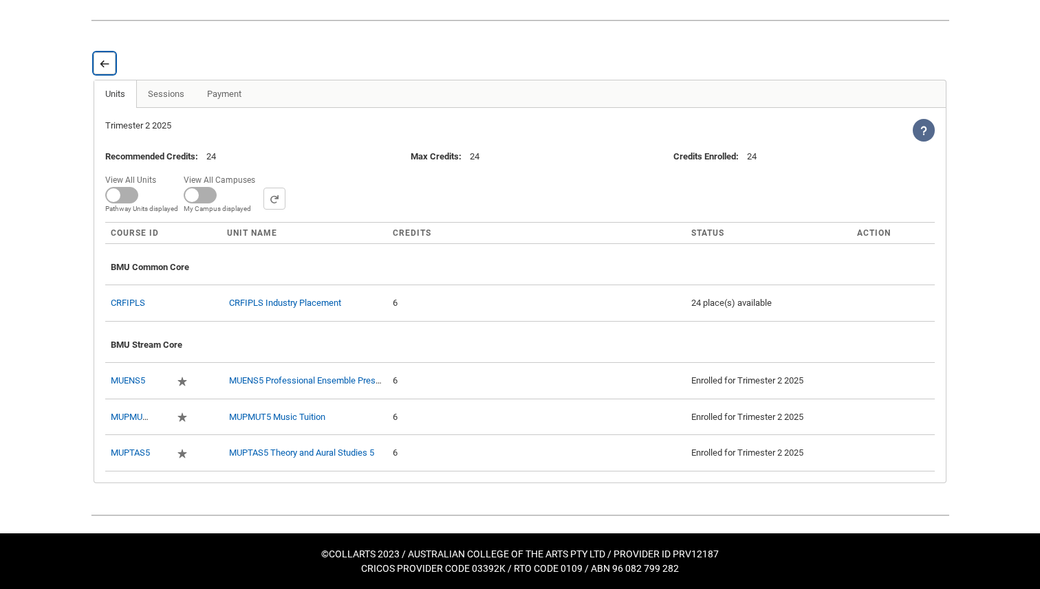
click at [106, 64] on lightning-primitive-icon "button" at bounding box center [105, 63] width 10 height 10
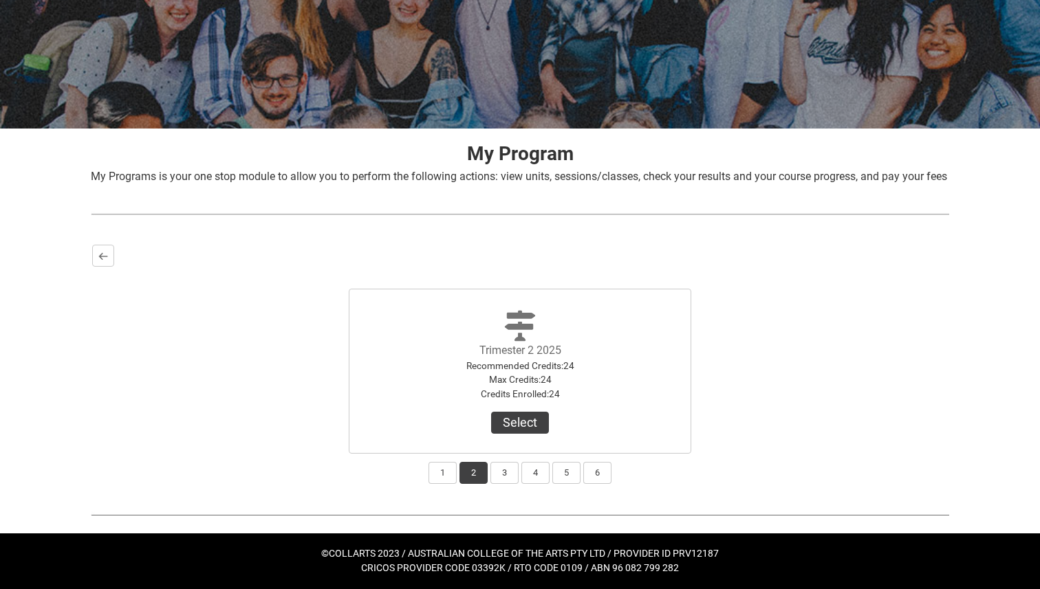
scroll to position [162, 0]
click at [450, 476] on button "1" at bounding box center [442, 473] width 28 height 22
click at [511, 426] on button "View Results" at bounding box center [520, 423] width 94 height 22
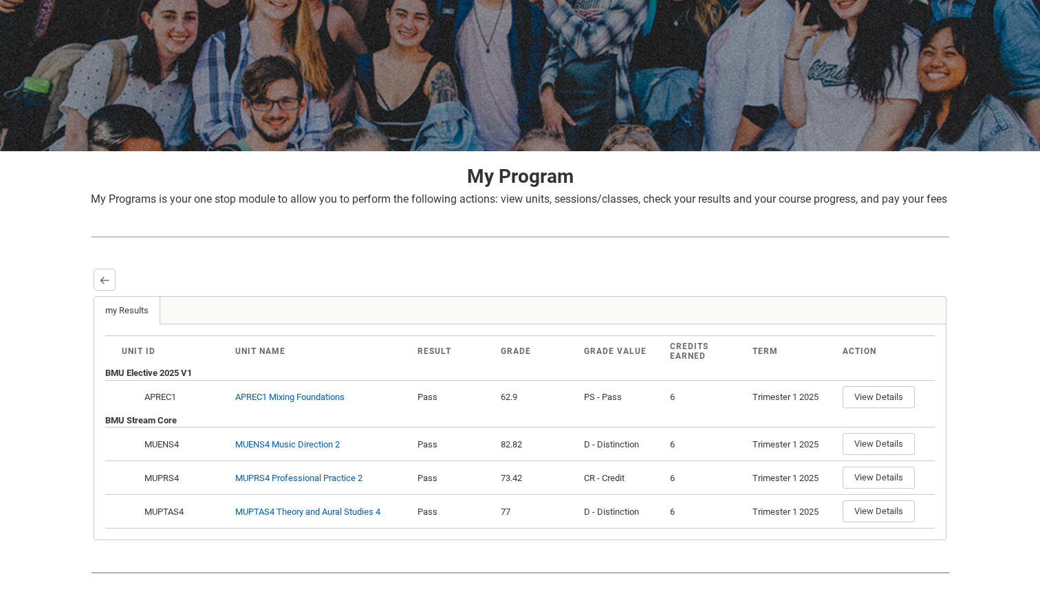
scroll to position [197, 0]
